Goal: Task Accomplishment & Management: Use online tool/utility

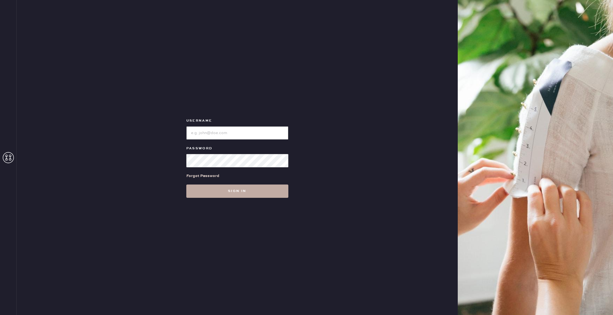
type input "reformationsoho"
click at [248, 194] on button "Sign in" at bounding box center [237, 191] width 102 height 13
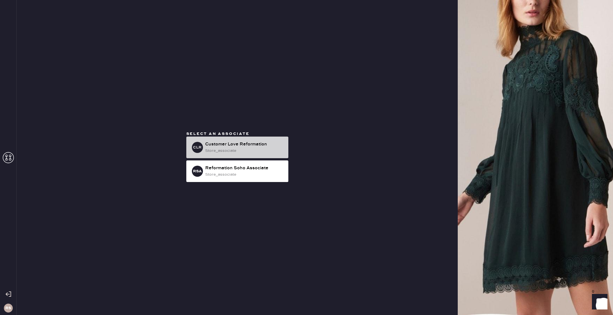
click at [234, 149] on div "store_associate" at bounding box center [244, 151] width 79 height 6
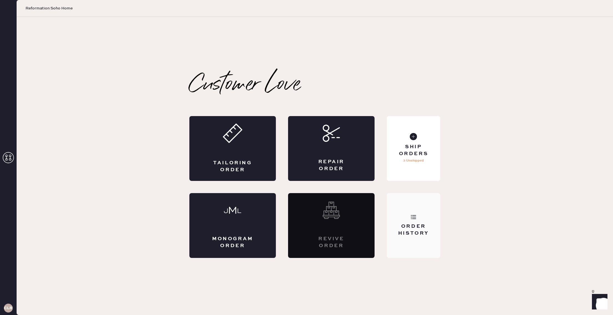
click at [408, 235] on div "Order History" at bounding box center [413, 230] width 45 height 14
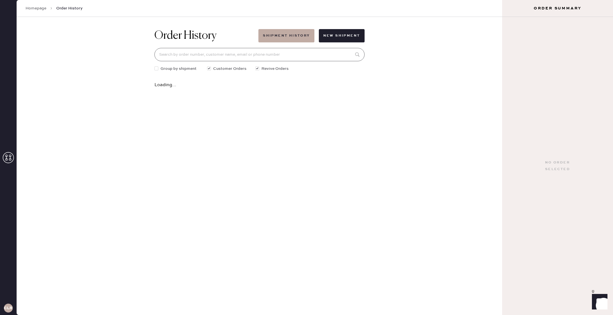
click at [220, 57] on input at bounding box center [259, 54] width 210 height 13
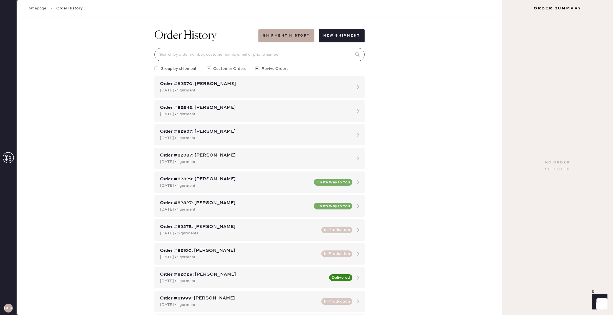
click at [249, 49] on input at bounding box center [259, 54] width 210 height 13
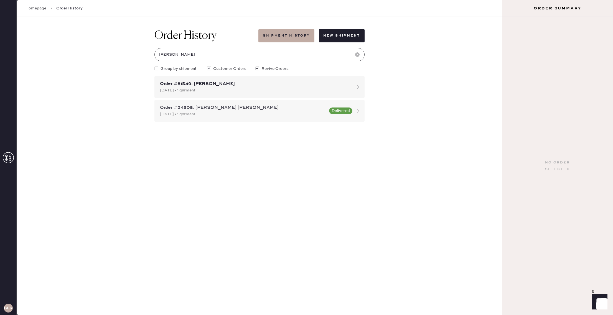
type input "[PERSON_NAME]"
click at [202, 110] on div "Order #34505: [PERSON_NAME] [PERSON_NAME]" at bounding box center [243, 108] width 166 height 7
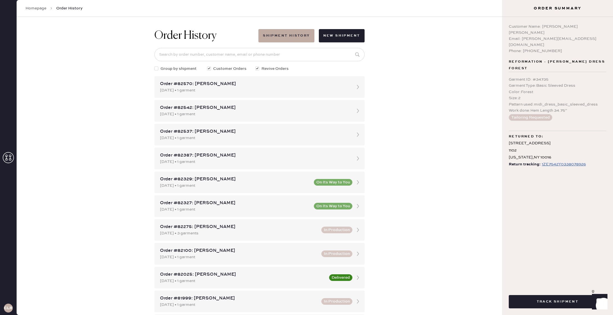
click at [558, 161] on div "1ZE7542Y0338078926" at bounding box center [564, 164] width 44 height 7
drag, startPoint x: 574, startPoint y: 33, endPoint x: 522, endPoint y: 34, distance: 52.7
click at [522, 36] on div "Email: [PERSON_NAME][EMAIL_ADDRESS][DOMAIN_NAME]" at bounding box center [558, 42] width 98 height 12
copy div "[EMAIL_ADDRESS][DOMAIN_NAME]"
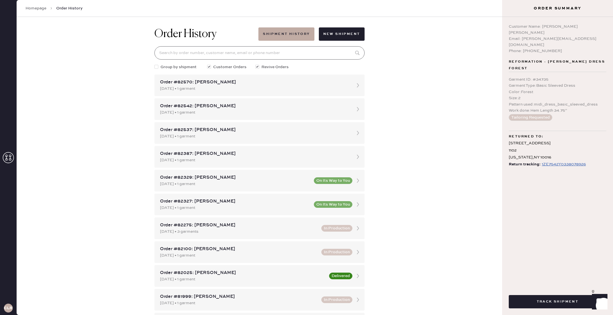
click at [281, 55] on input at bounding box center [259, 52] width 210 height 13
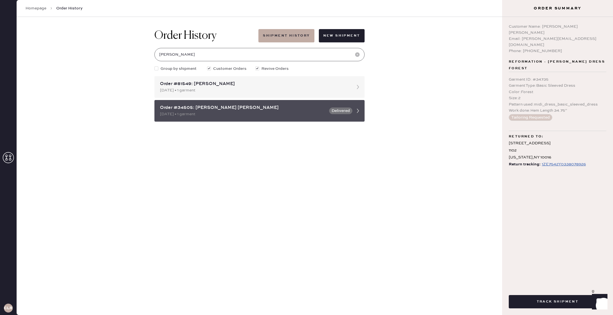
type input "[PERSON_NAME]"
click at [285, 115] on div "[DATE] • 1 garment" at bounding box center [243, 114] width 166 height 6
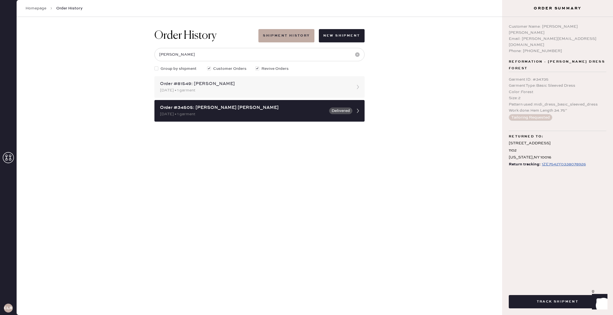
click at [253, 91] on div "[DATE] • 1 garment" at bounding box center [254, 90] width 189 height 6
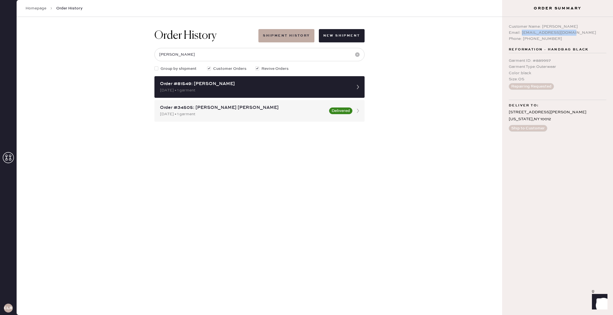
drag, startPoint x: 569, startPoint y: 33, endPoint x: 525, endPoint y: 34, distance: 44.1
click at [522, 34] on div "Email: [EMAIL_ADDRESS][DOMAIN_NAME]" at bounding box center [558, 33] width 98 height 6
copy div "[EMAIL_ADDRESS][DOMAIN_NAME]"
drag, startPoint x: 554, startPoint y: 61, endPoint x: 538, endPoint y: 60, distance: 16.4
click at [538, 60] on div "Garment ID : # 889997" at bounding box center [558, 61] width 98 height 6
